Goal: Task Accomplishment & Management: Use online tool/utility

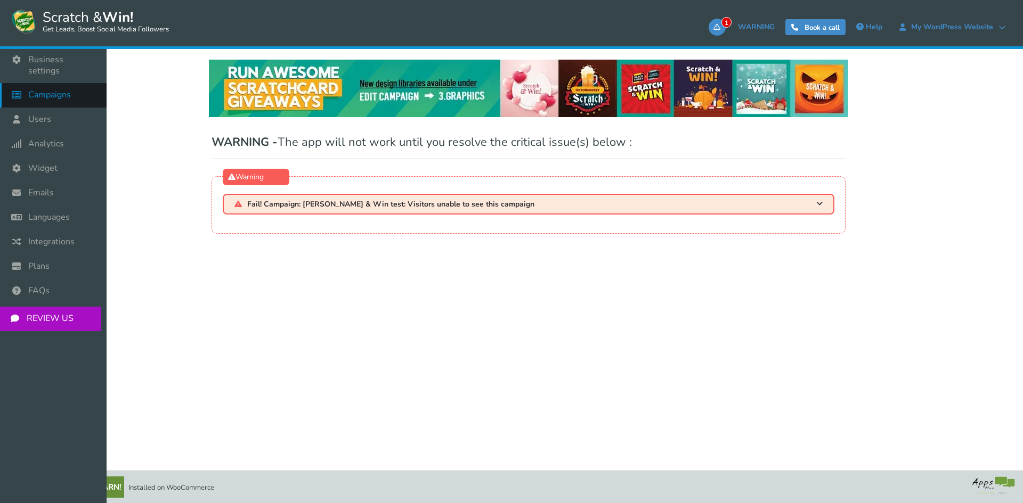
click at [51, 90] on span "Campaigns" at bounding box center [49, 95] width 43 height 11
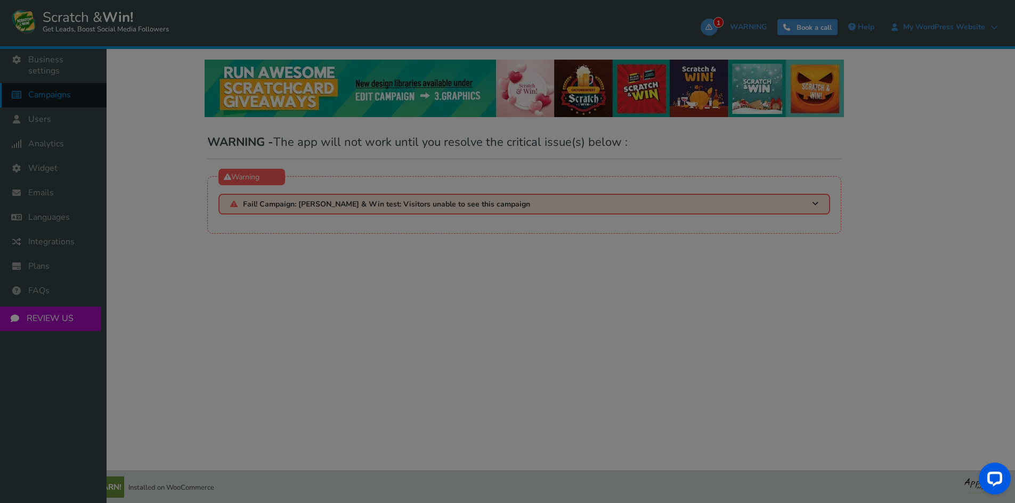
select select "21003"
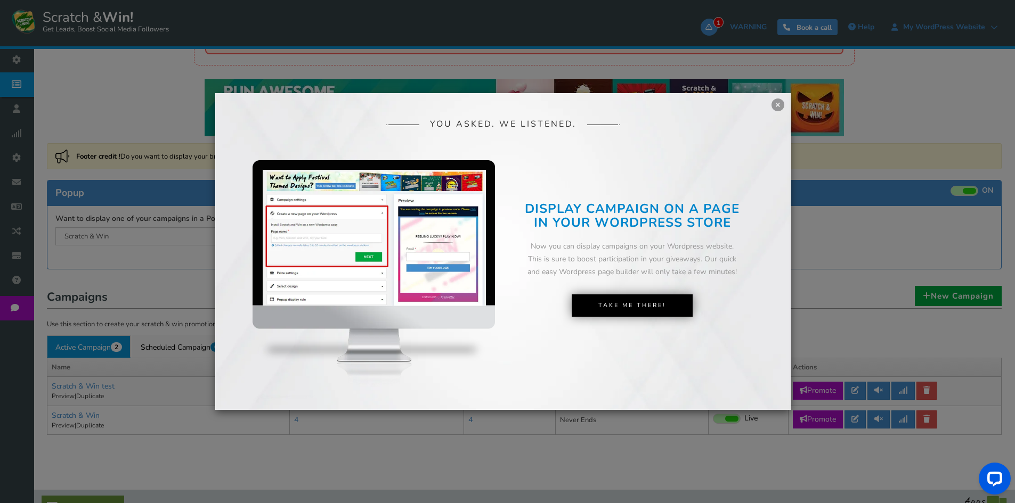
scroll to position [68, 0]
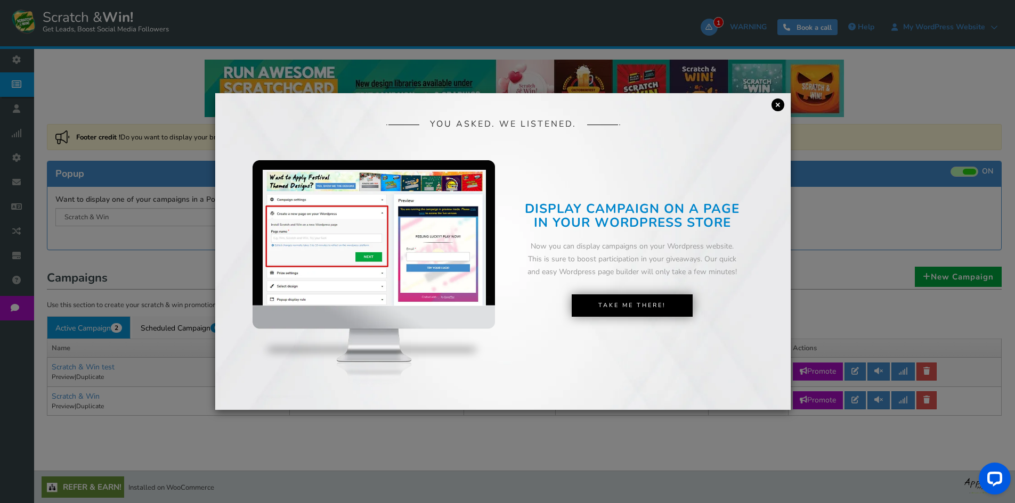
click at [776, 104] on link "×" at bounding box center [777, 105] width 13 height 13
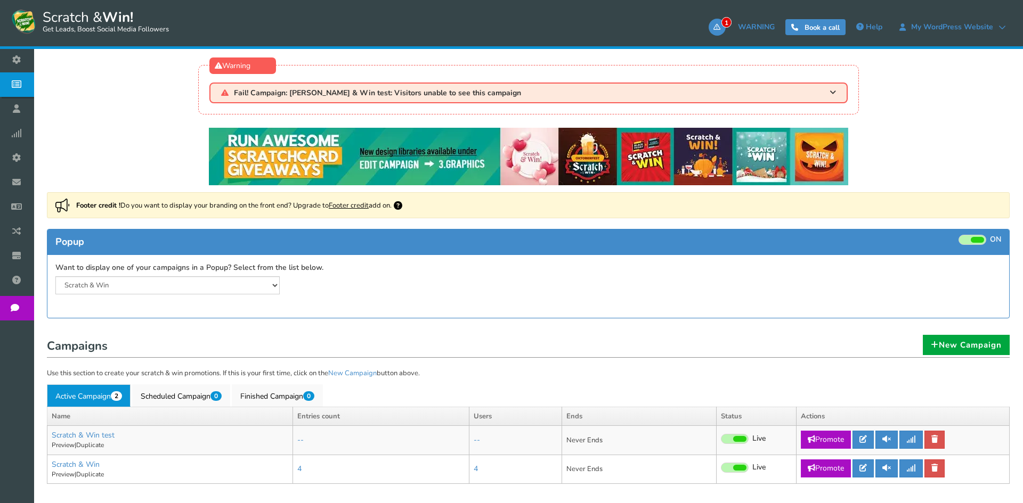
select select "21003"
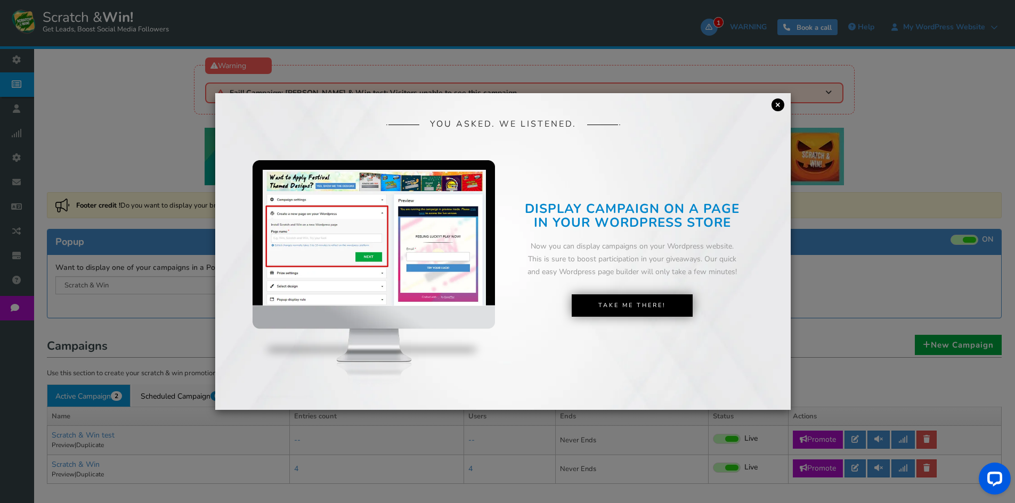
click at [776, 108] on link "×" at bounding box center [777, 105] width 13 height 13
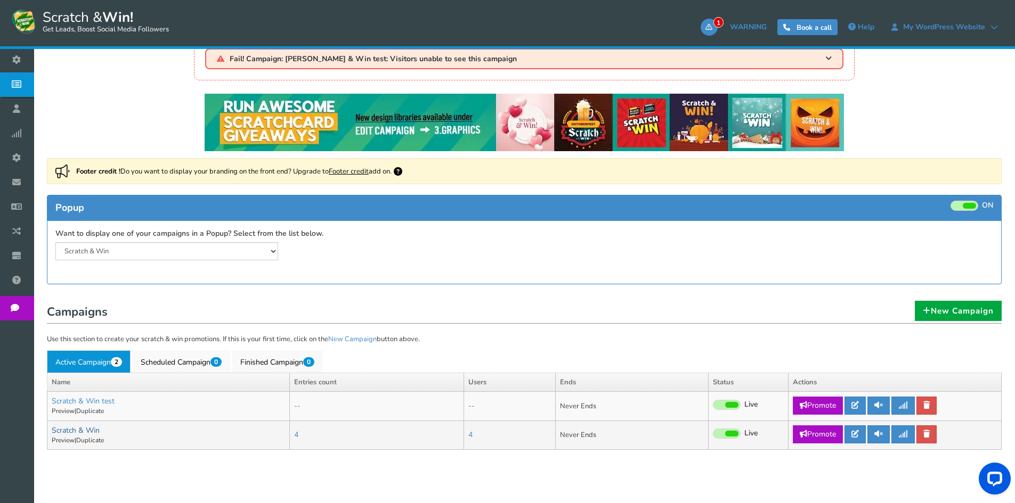
scroll to position [68, 0]
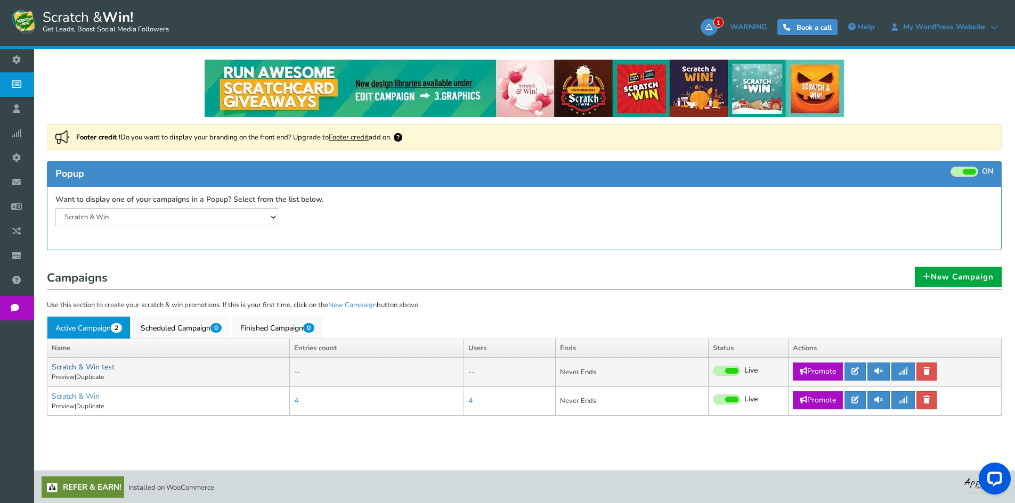
click at [70, 368] on link "Scratch & Win test" at bounding box center [83, 367] width 63 height 10
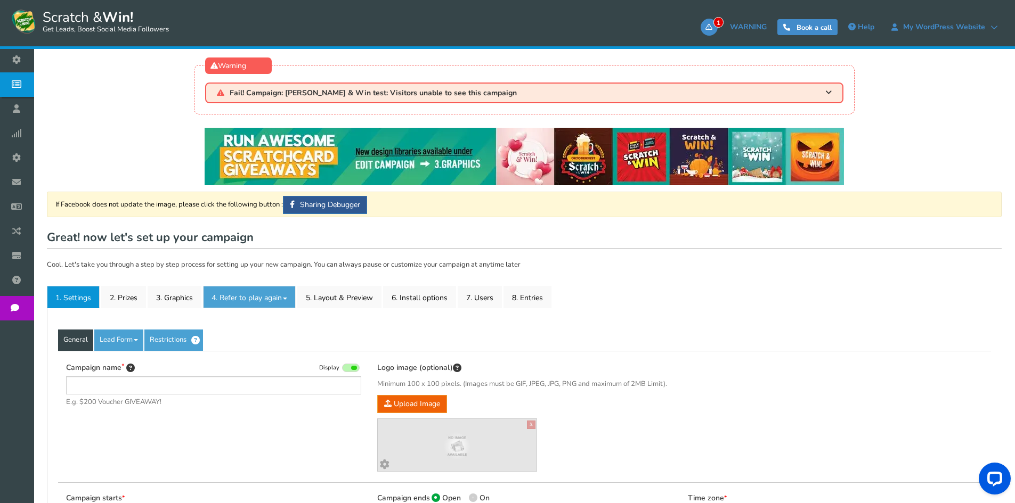
type input "Scratch & Win test"
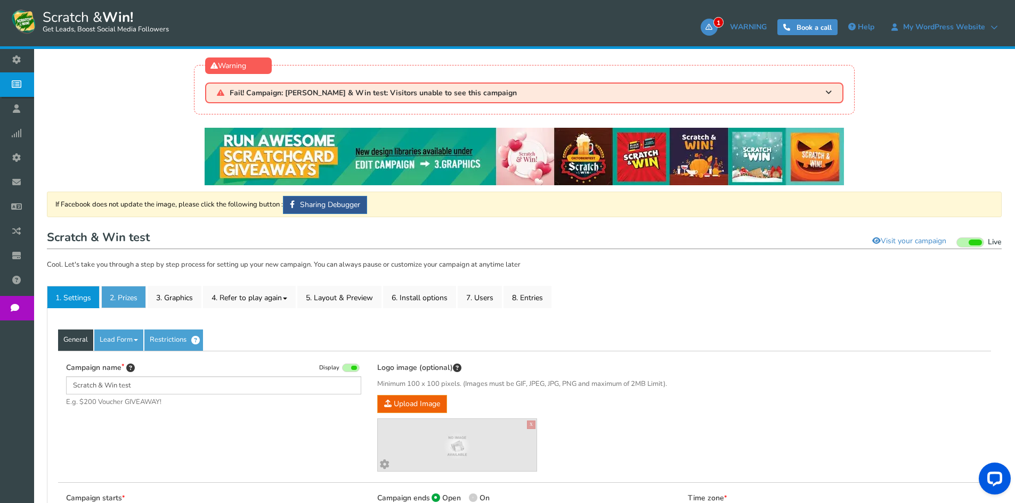
click at [137, 308] on link "2. Prizes" at bounding box center [123, 297] width 45 height 22
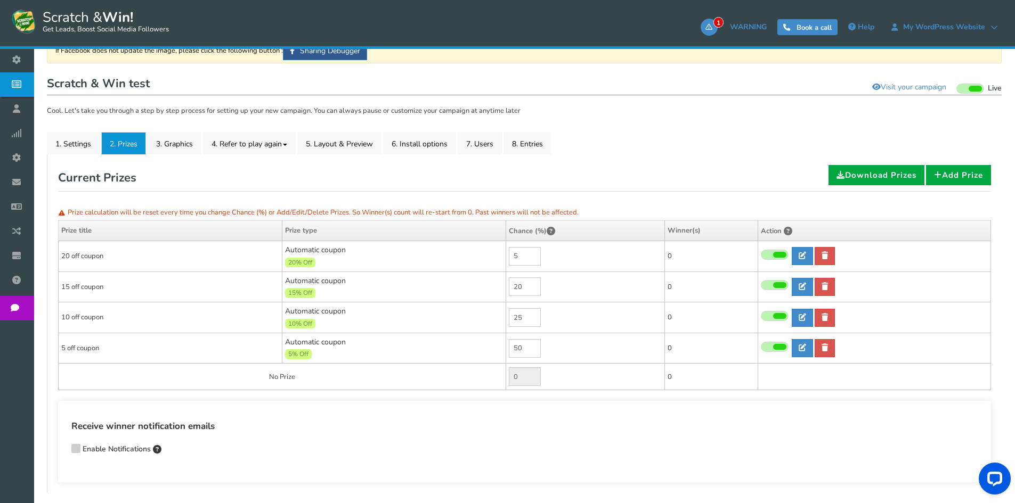
scroll to position [160, 0]
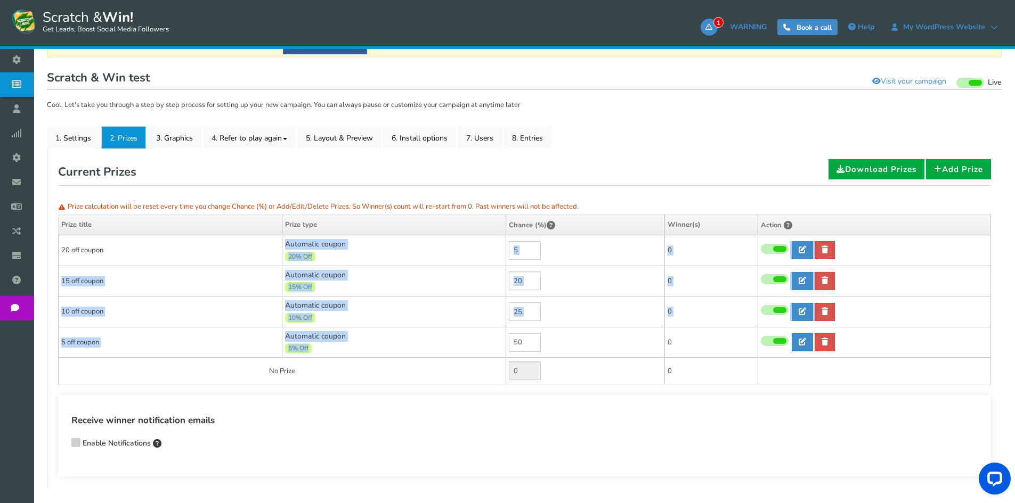
drag, startPoint x: 373, startPoint y: 323, endPoint x: 438, endPoint y: 353, distance: 72.2
click at [438, 353] on tbody "20 off coupon Automatic coupon 20% Off Min.order value: 0 5 0 0 0 Time 0" at bounding box center [525, 309] width 932 height 149
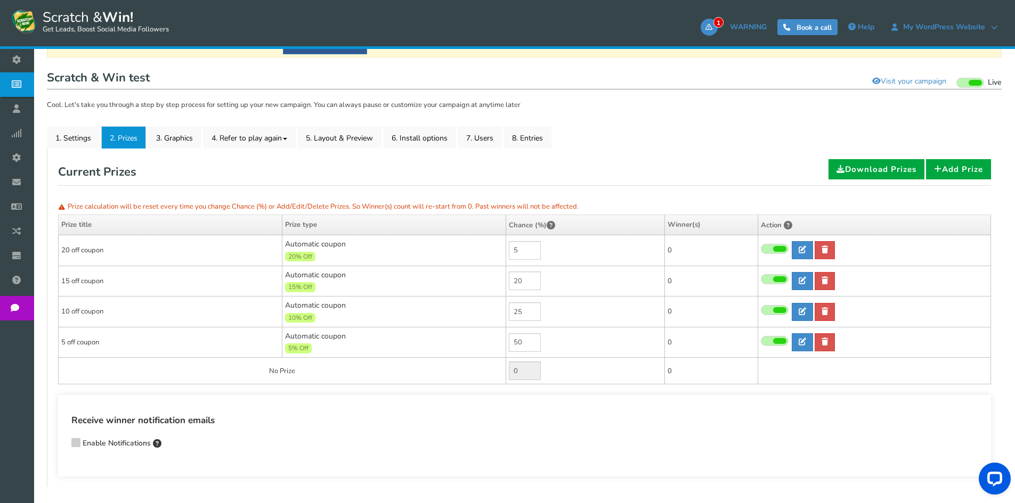
click at [438, 353] on div "5% Off" at bounding box center [394, 348] width 218 height 12
click at [178, 141] on link "3. Graphics" at bounding box center [175, 137] width 54 height 22
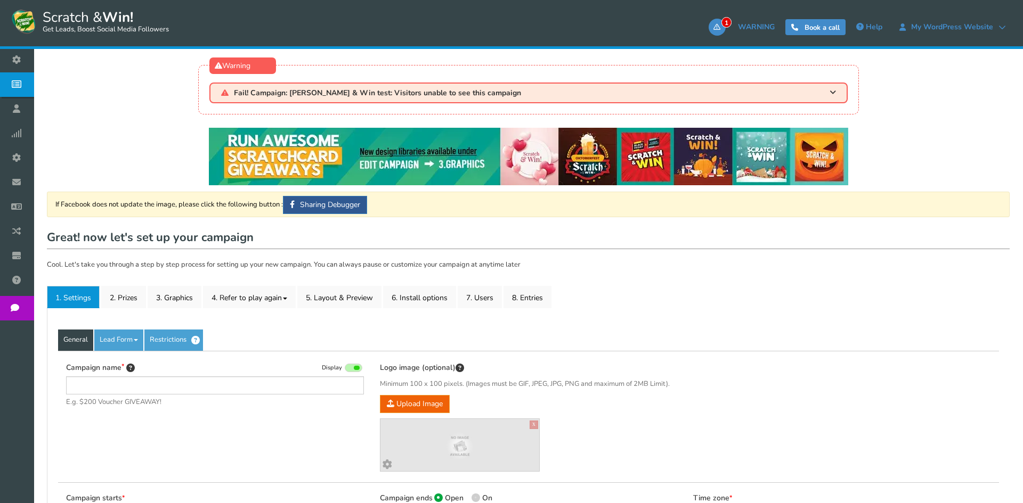
type input "Scratch & Win test"
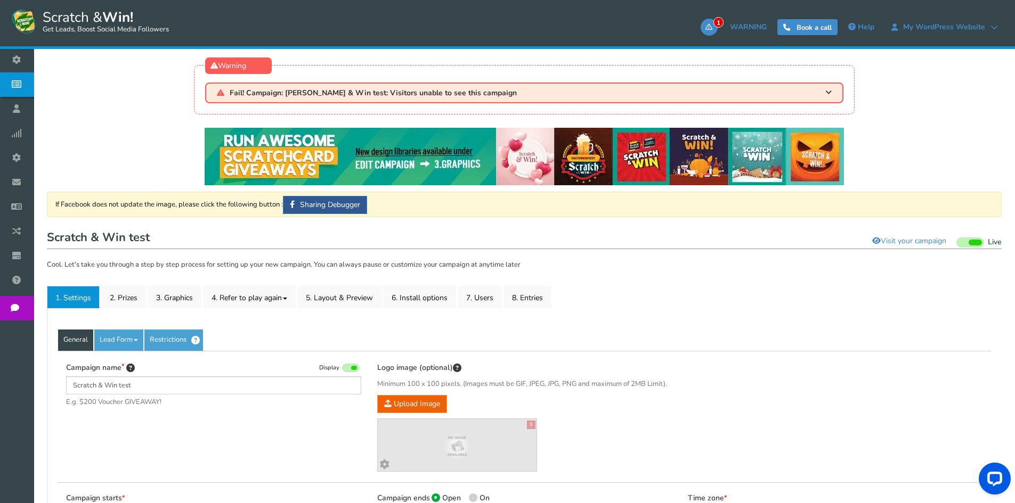
click at [396, 346] on div "General Lead Form Labels Fields setup Restrictions" at bounding box center [524, 340] width 933 height 21
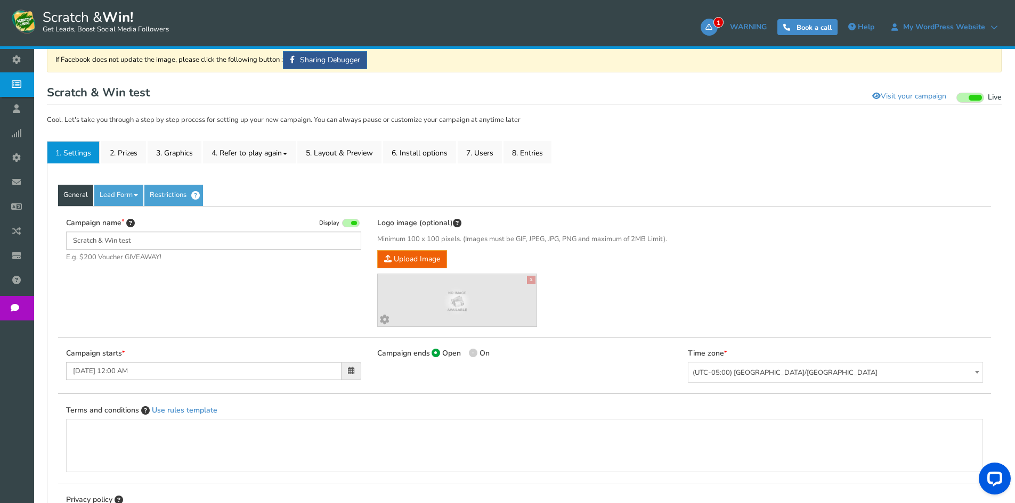
scroll to position [160, 0]
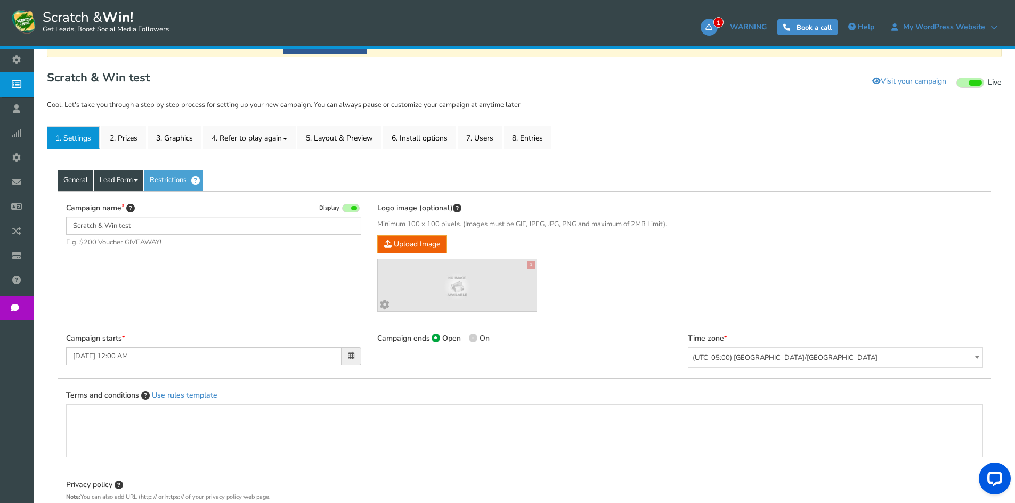
click at [107, 181] on link "Lead Form" at bounding box center [118, 180] width 49 height 21
click at [123, 215] on link "Labels" at bounding box center [137, 213] width 84 height 22
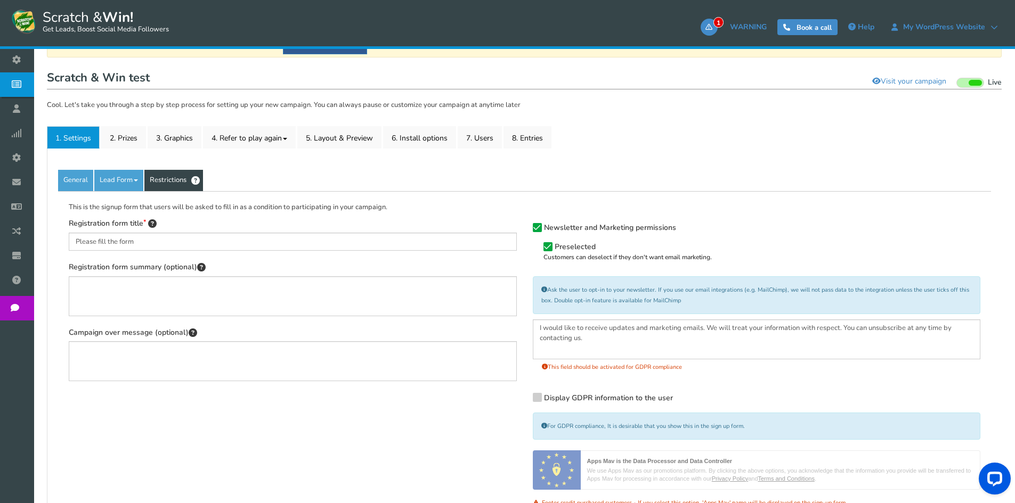
click at [177, 181] on link "Restrictions" at bounding box center [173, 180] width 59 height 21
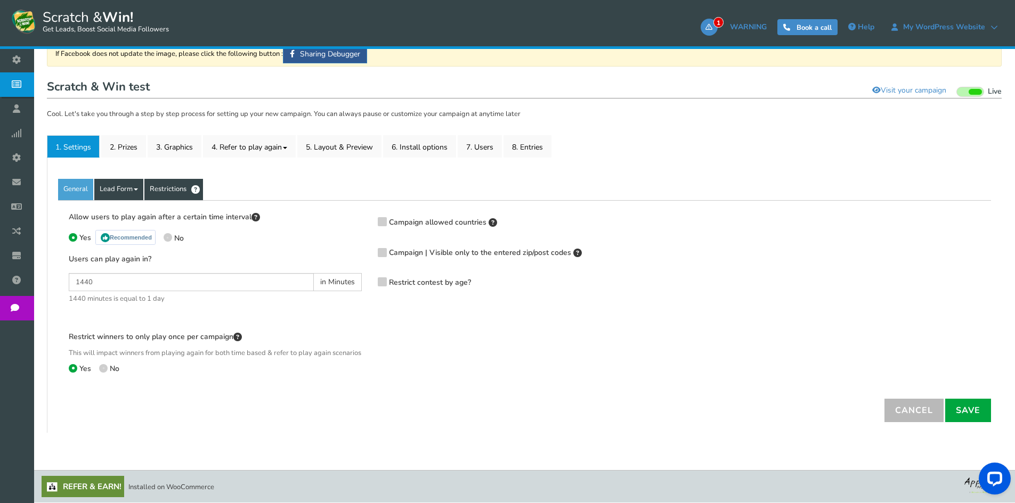
click at [119, 187] on link "Lead Form" at bounding box center [118, 189] width 49 height 21
click at [116, 216] on link "Labels" at bounding box center [137, 222] width 84 height 22
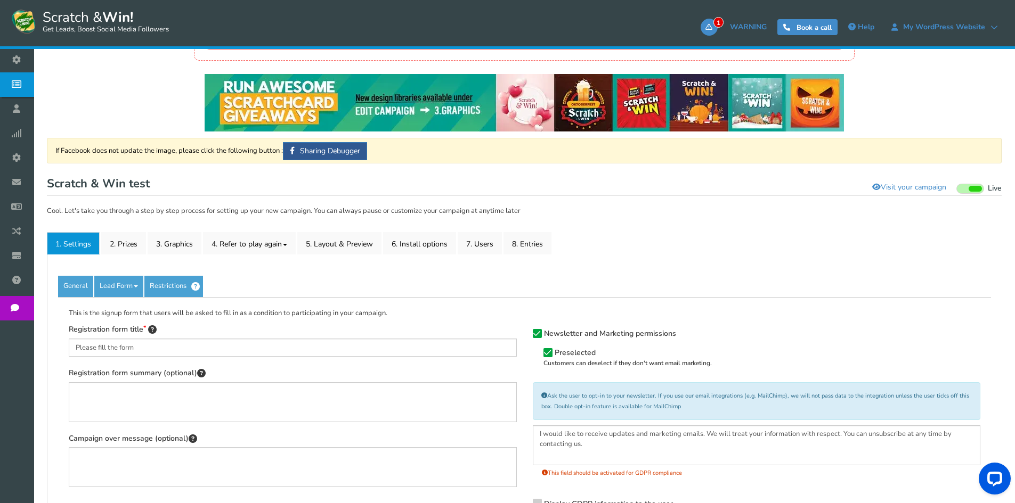
scroll to position [53, 0]
click at [113, 242] on link "2. Prizes" at bounding box center [123, 244] width 45 height 22
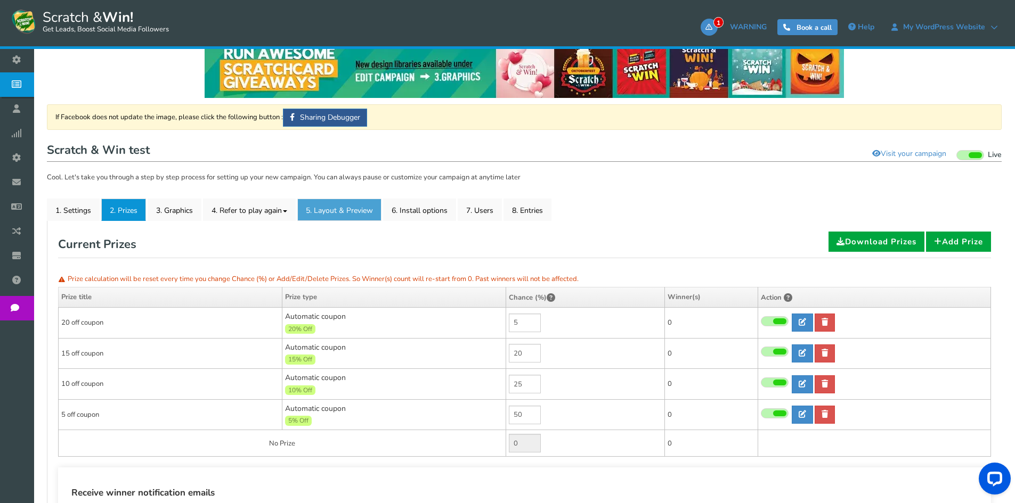
scroll to position [107, 0]
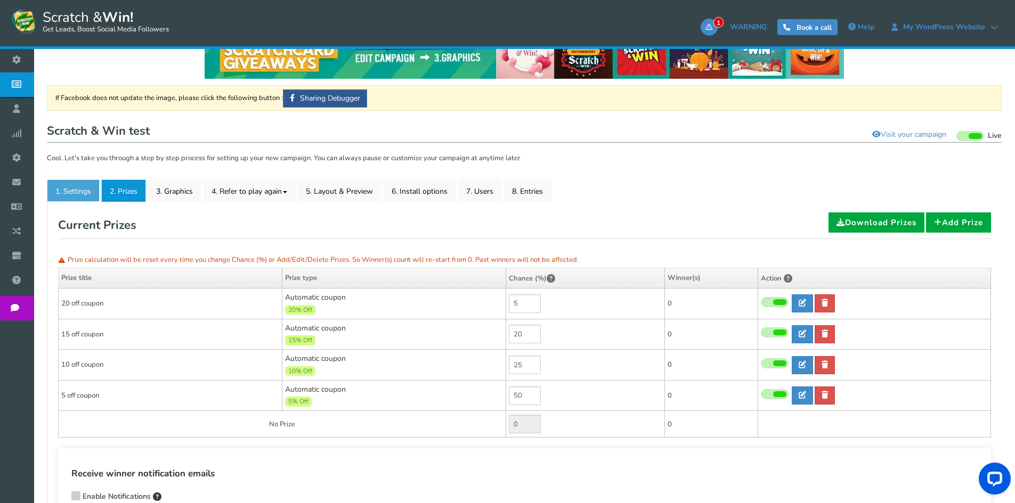
click at [94, 197] on link "1. Settings" at bounding box center [73, 191] width 53 height 22
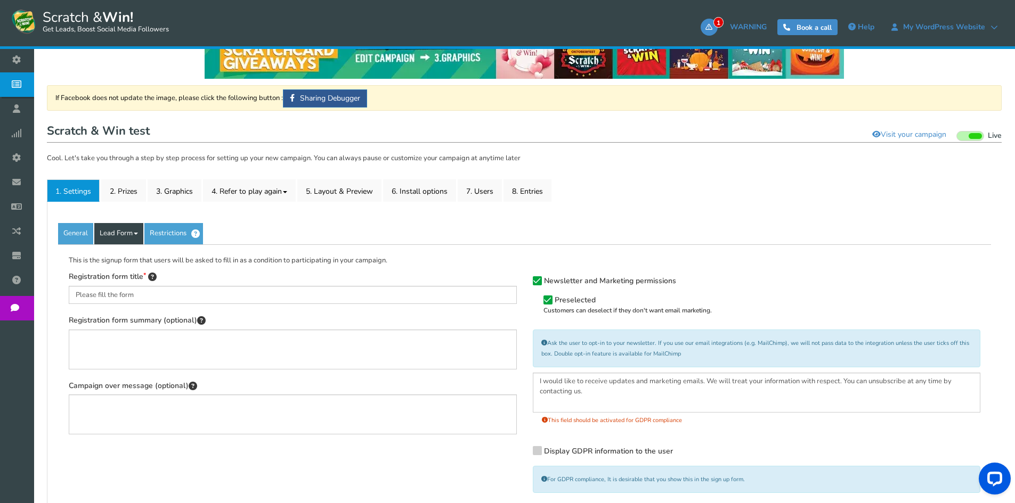
click at [132, 232] on link "Lead Form" at bounding box center [118, 233] width 49 height 21
click at [127, 270] on link "Labels" at bounding box center [137, 266] width 84 height 22
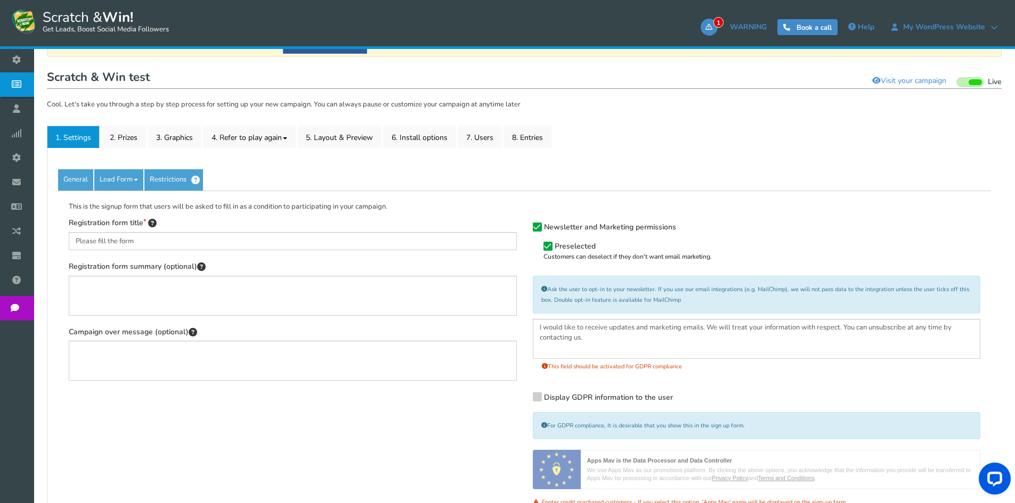
scroll to position [160, 0]
click at [170, 186] on link "Restrictions" at bounding box center [173, 180] width 59 height 21
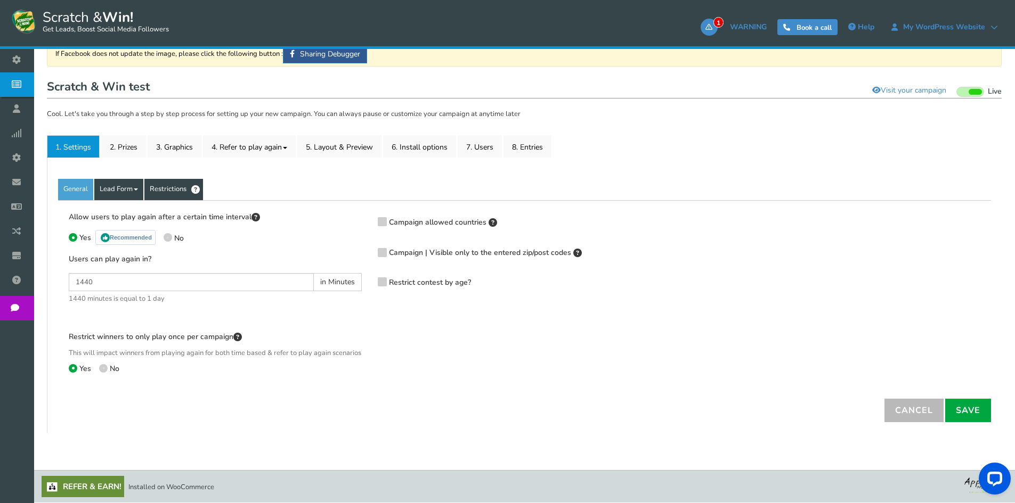
click at [123, 183] on link "Lead Form" at bounding box center [118, 189] width 49 height 21
click at [118, 233] on link "Fields setup" at bounding box center [137, 244] width 84 height 22
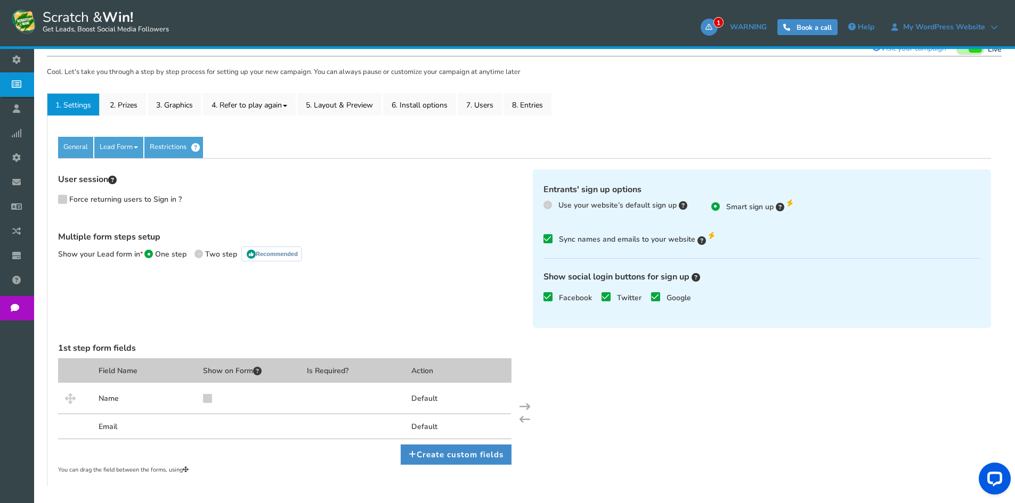
scroll to position [246, 0]
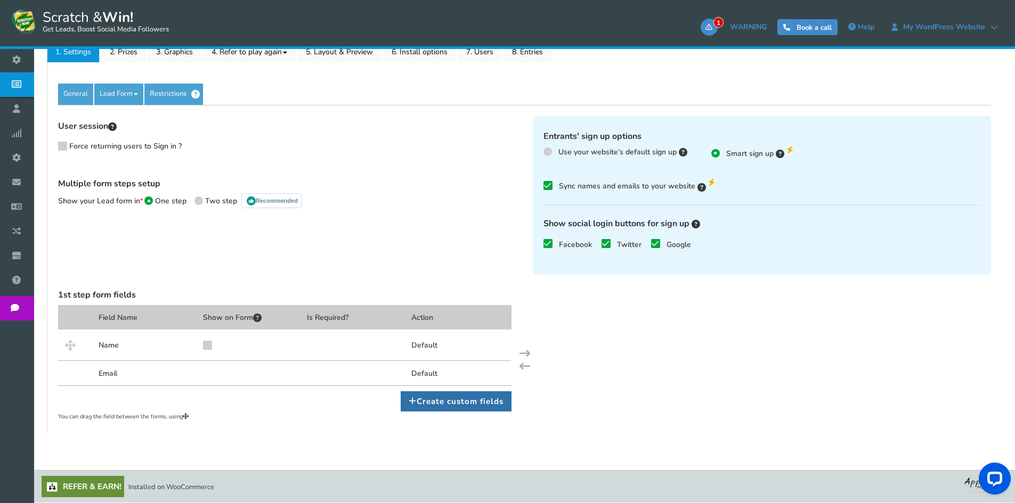
click at [465, 400] on link "Create custom fields" at bounding box center [456, 402] width 111 height 20
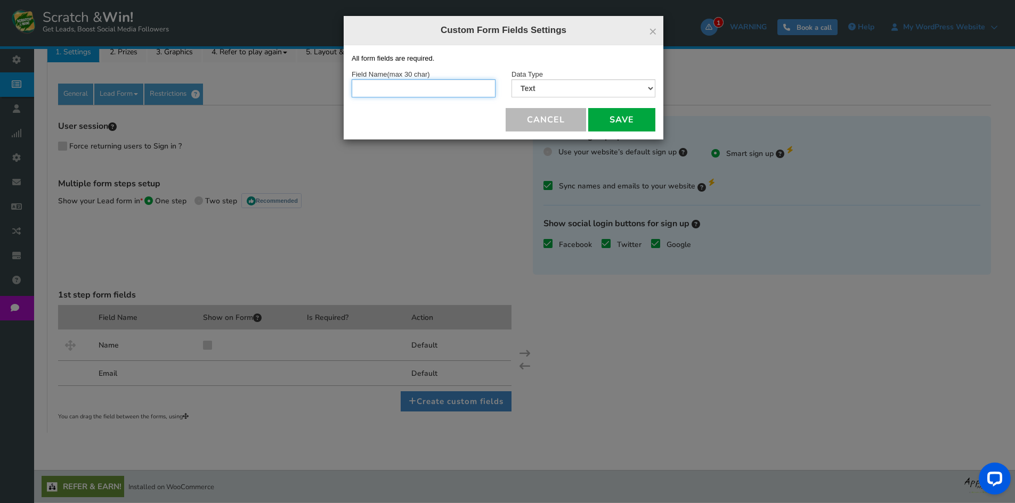
click at [436, 95] on input "text" at bounding box center [424, 88] width 144 height 18
type input "T"
type input "Age"
click at [547, 82] on select "Text Number Multiple Options (can only select one) Multiple Options (can select…" at bounding box center [583, 88] width 144 height 18
select select "2"
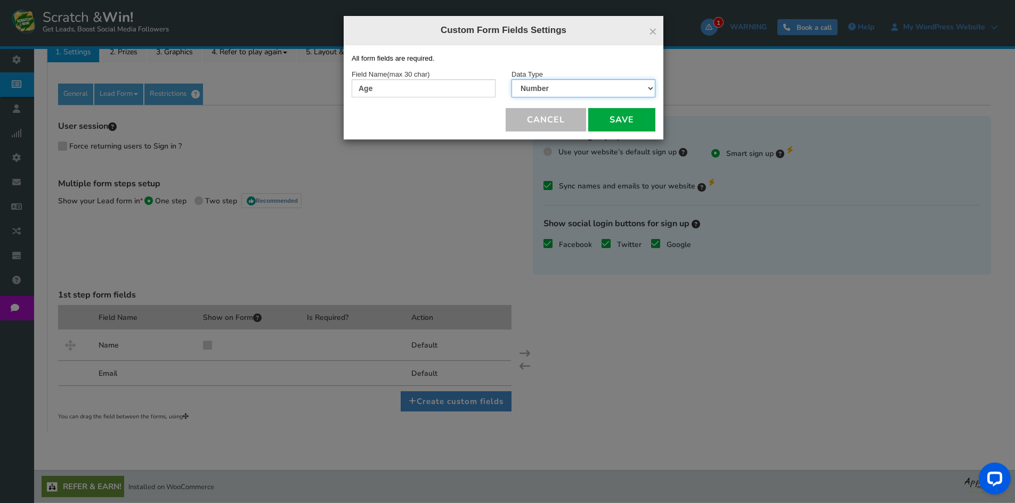
click at [511, 79] on select "Text Number Multiple Options (can only select one) Multiple Options (can select…" at bounding box center [583, 88] width 144 height 18
click at [629, 124] on button "Save" at bounding box center [621, 119] width 67 height 23
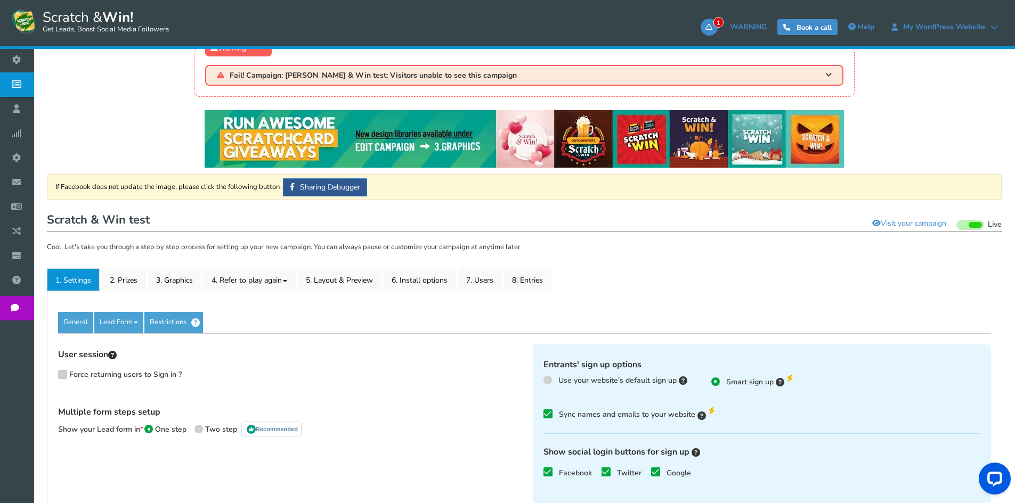
scroll to position [0, 0]
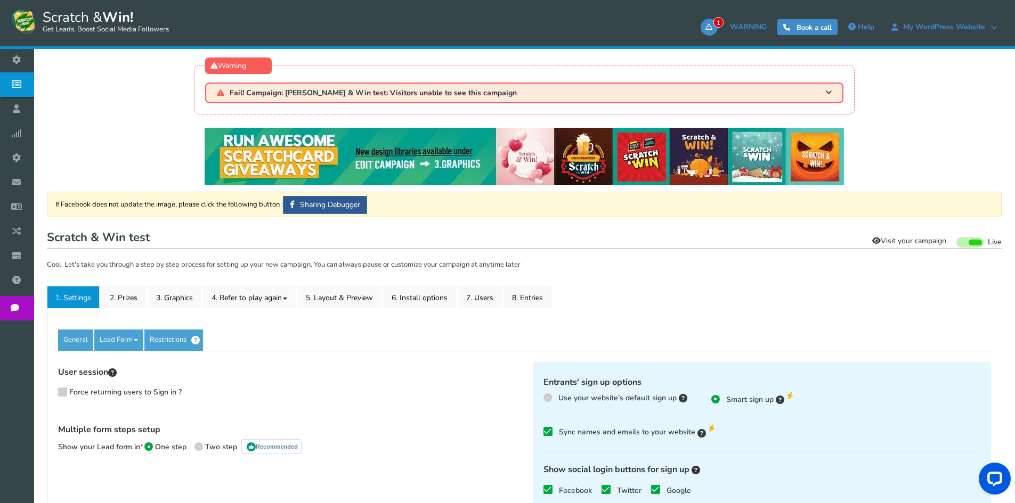
click at [924, 243] on link "Visit your campaign" at bounding box center [909, 241] width 88 height 18
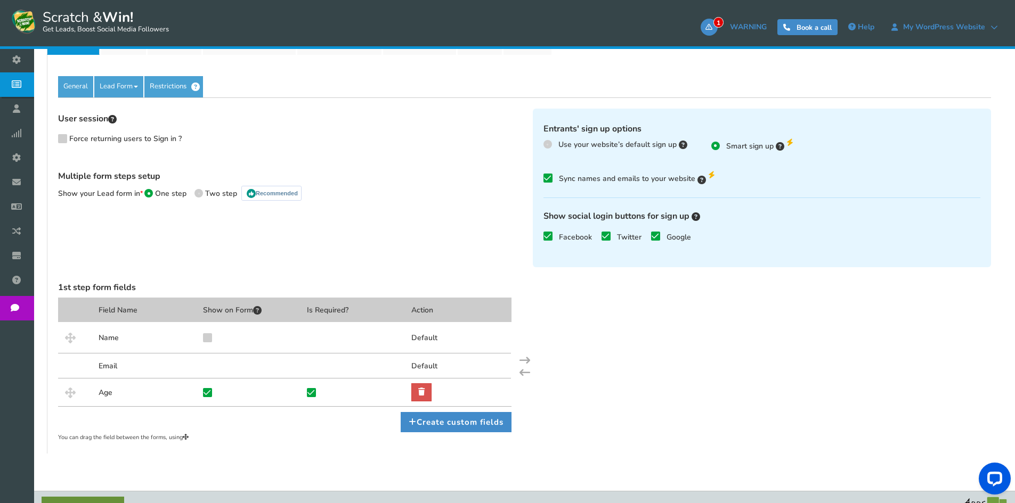
scroll to position [266, 0]
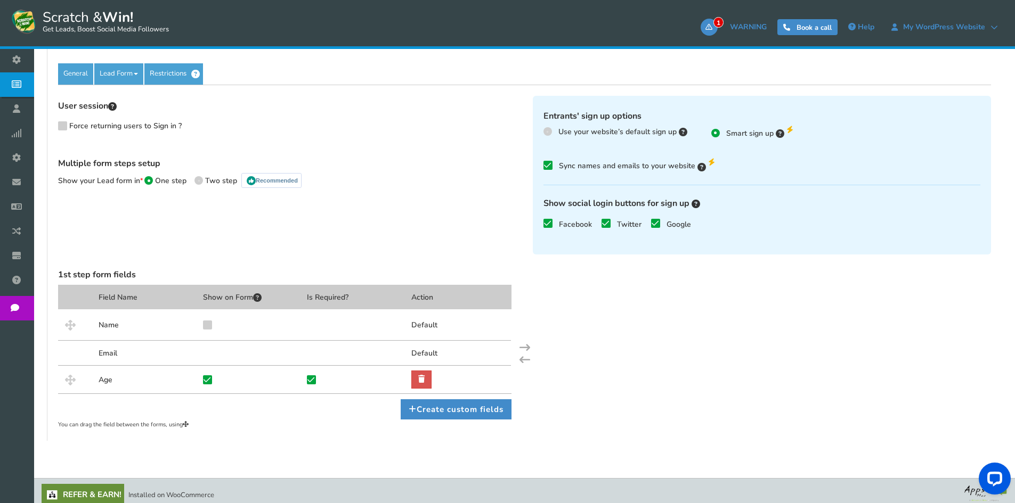
click at [204, 327] on icon at bounding box center [207, 324] width 7 height 8
click at [202, 327] on input "checkbox" at bounding box center [197, 328] width 10 height 10
checkbox input "true"
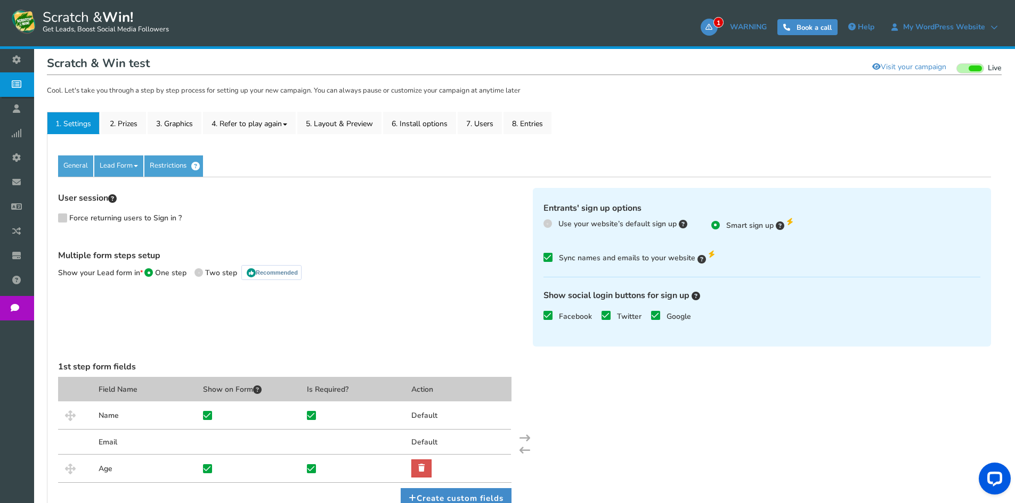
scroll to position [53, 0]
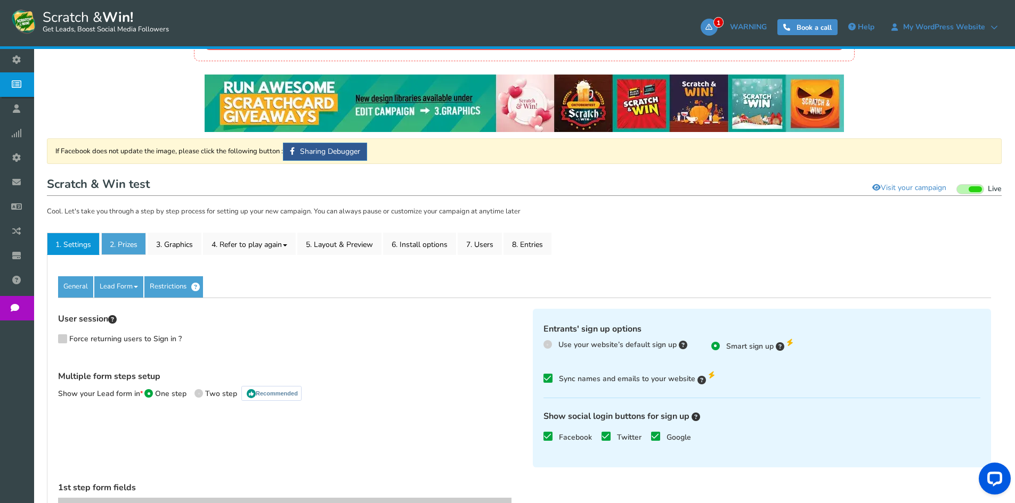
click at [122, 242] on link "2. Prizes" at bounding box center [123, 244] width 45 height 22
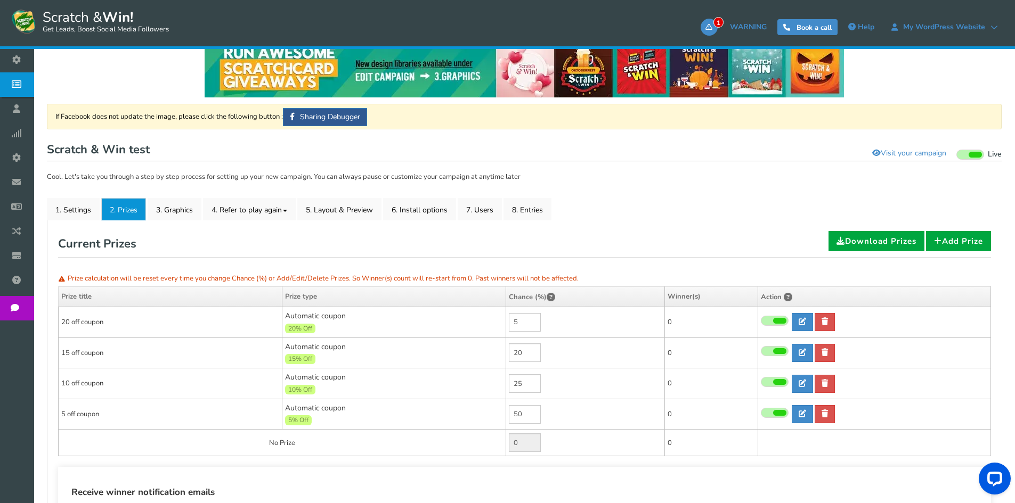
scroll to position [107, 0]
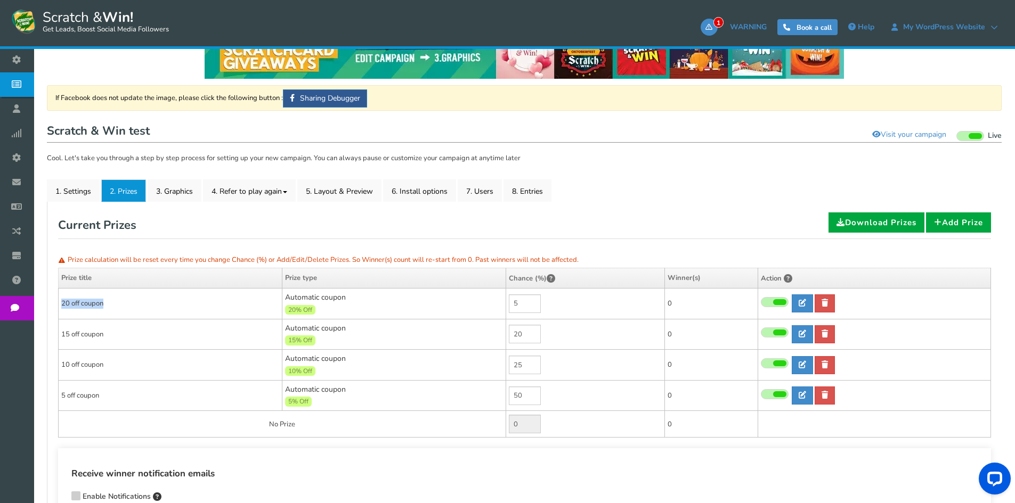
drag, startPoint x: 113, startPoint y: 305, endPoint x: 169, endPoint y: 302, distance: 55.5
click at [151, 305] on td "20 off coupon" at bounding box center [171, 304] width 224 height 31
click at [169, 302] on td "20 off coupon" at bounding box center [171, 304] width 224 height 31
click at [799, 300] on icon at bounding box center [802, 302] width 7 height 7
type input "20 off coupon"
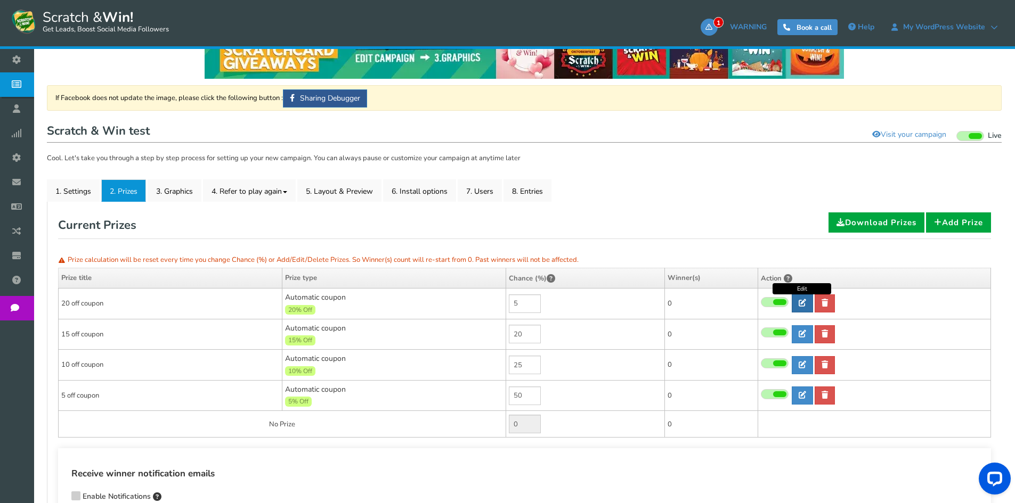
type input "20"
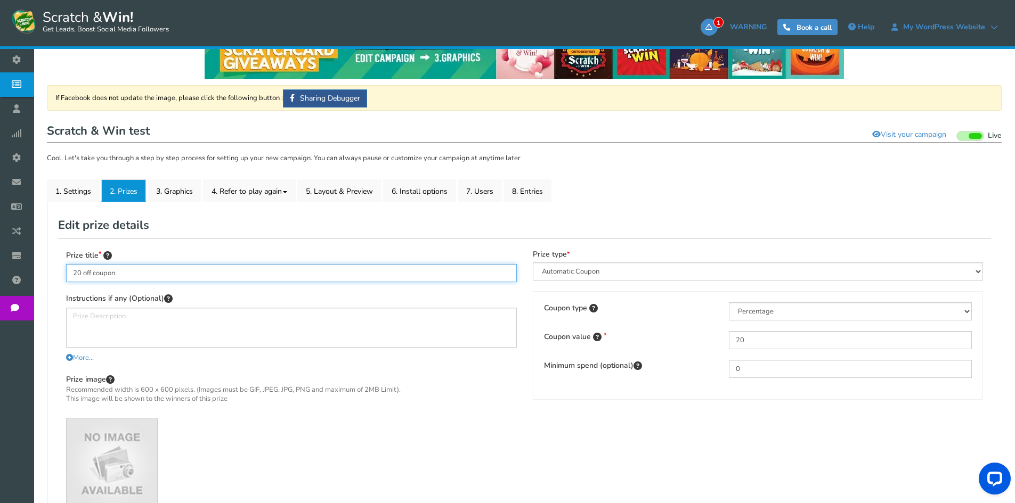
click at [118, 265] on input "20 off coupon" at bounding box center [291, 273] width 451 height 18
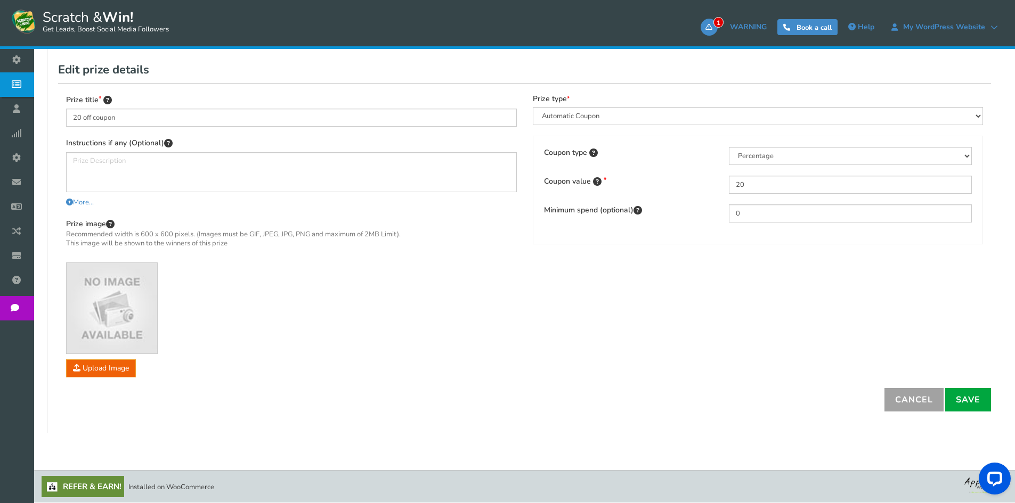
click at [908, 407] on link "Cancel" at bounding box center [913, 399] width 59 height 23
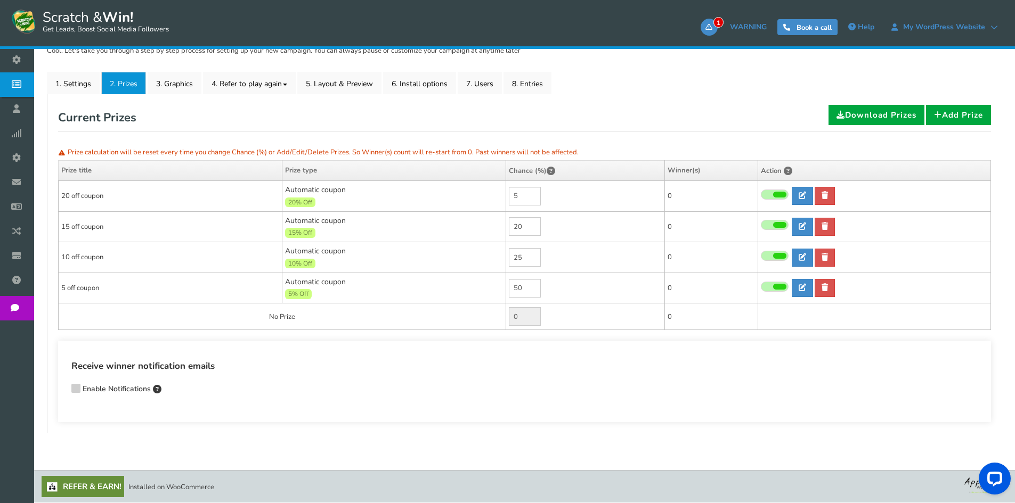
scroll to position [161, 0]
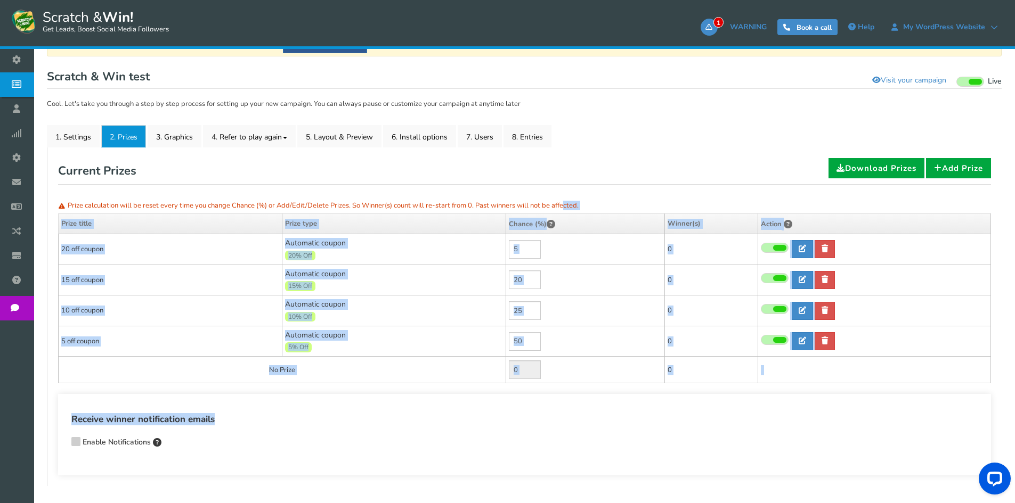
drag, startPoint x: 560, startPoint y: 353, endPoint x: 564, endPoint y: 398, distance: 44.9
click at [564, 398] on div "Reset: Prize calculation Prize calculation will be reset every time you change …" at bounding box center [524, 317] width 933 height 318
click at [564, 398] on div "Receive winner notification emails Enable Notifications Enter comma-separated e…" at bounding box center [524, 435] width 933 height 82
